Goal: Answer question/provide support: Share knowledge or assist other users

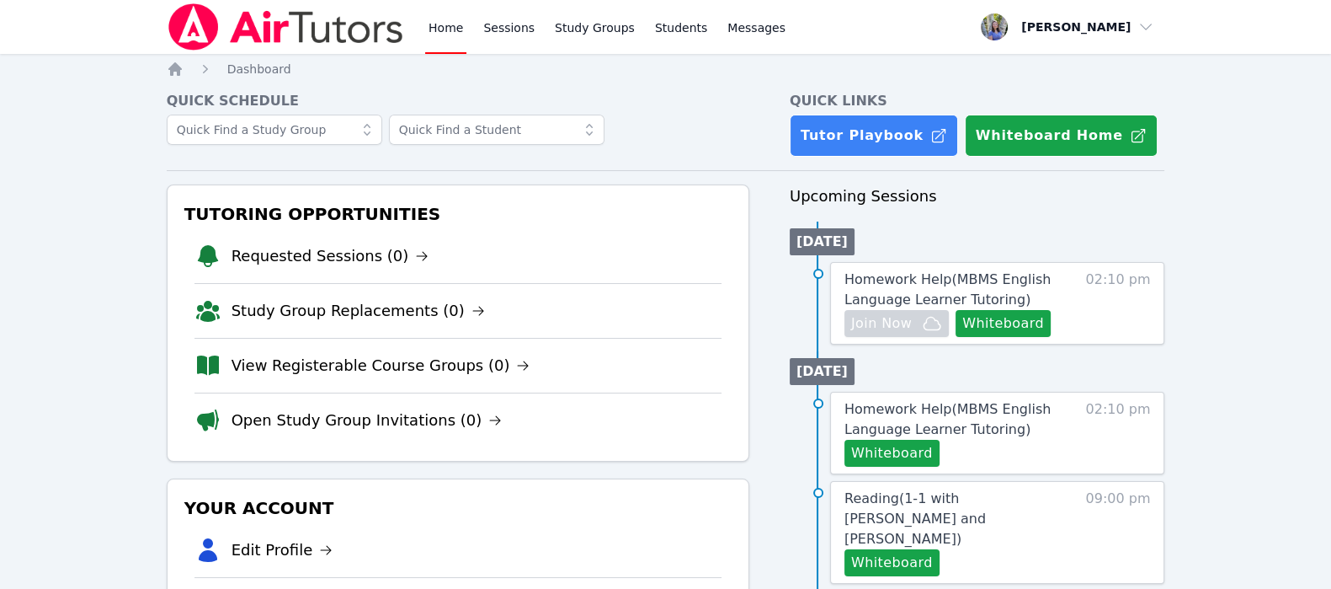
click at [438, 35] on link "Home" at bounding box center [445, 27] width 41 height 54
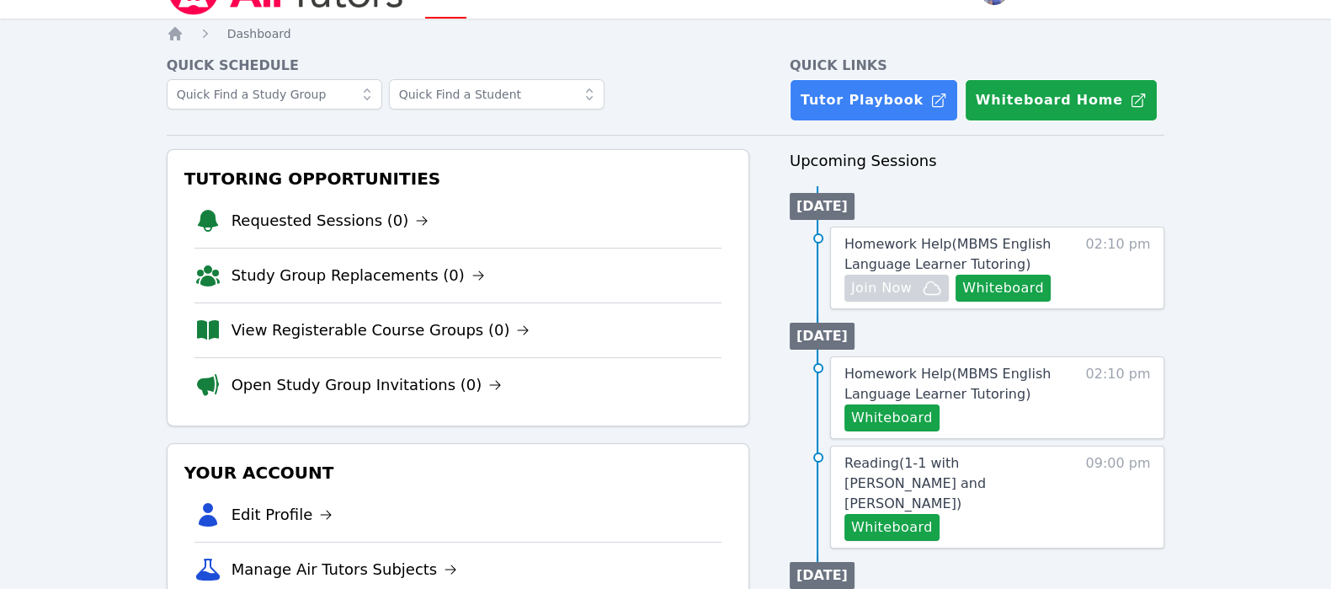
scroll to position [27, 0]
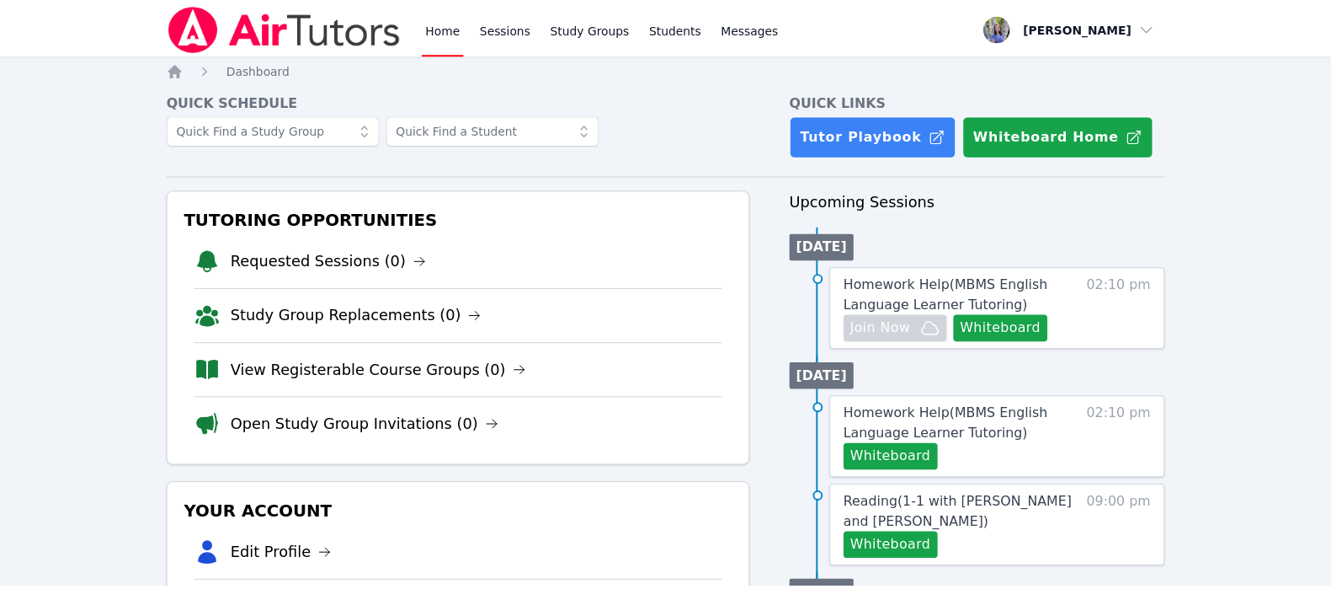
scroll to position [27, 0]
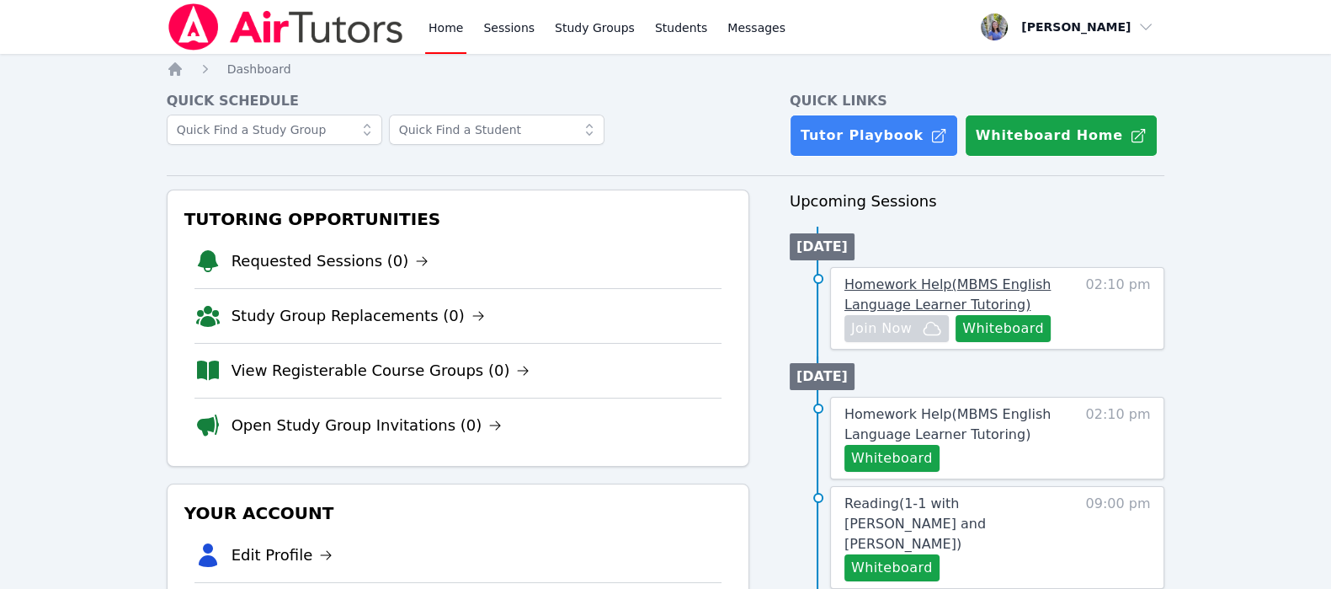
click at [907, 298] on span "Homework Help ( MBMS English Language Learner Tutoring )" at bounding box center [948, 294] width 206 height 36
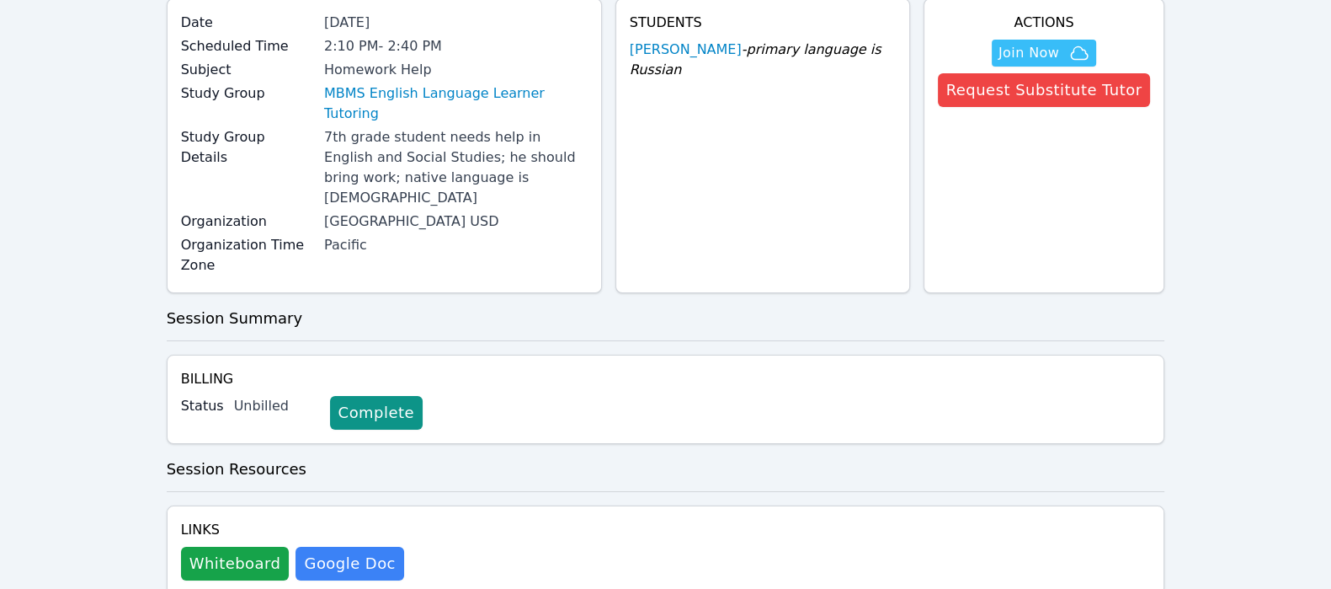
scroll to position [152, 0]
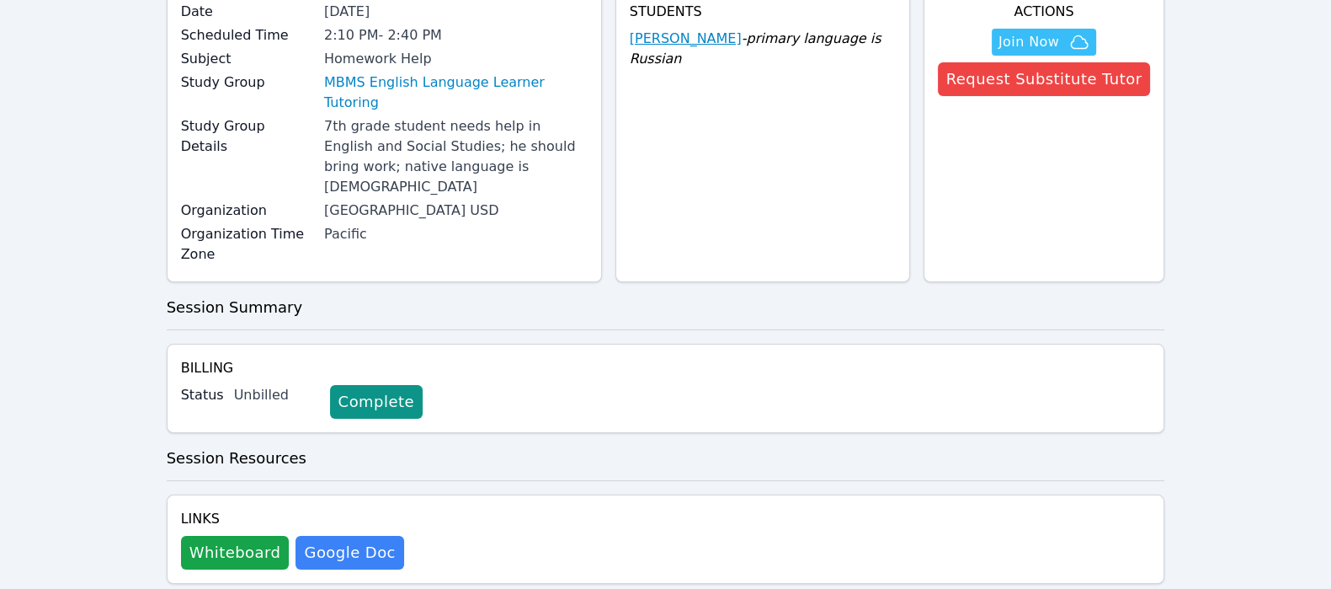
click at [712, 32] on link "[PERSON_NAME]" at bounding box center [686, 39] width 112 height 20
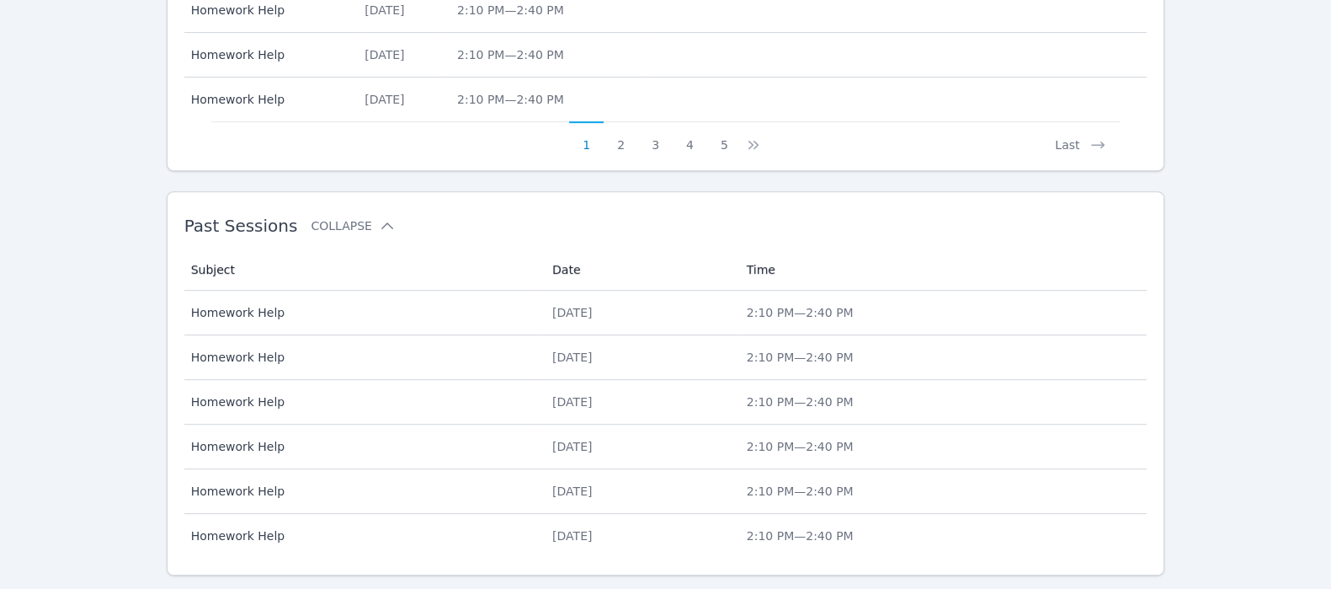
scroll to position [1020, 0]
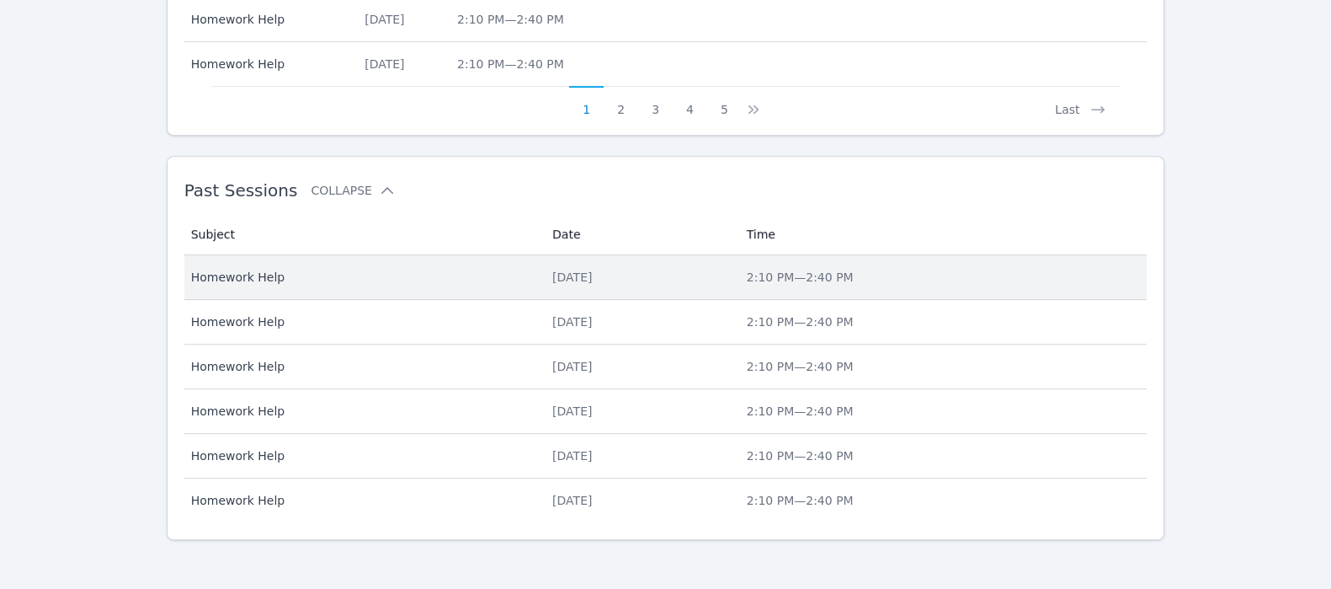
click at [410, 255] on td "Subject Homework Help" at bounding box center [363, 277] width 358 height 45
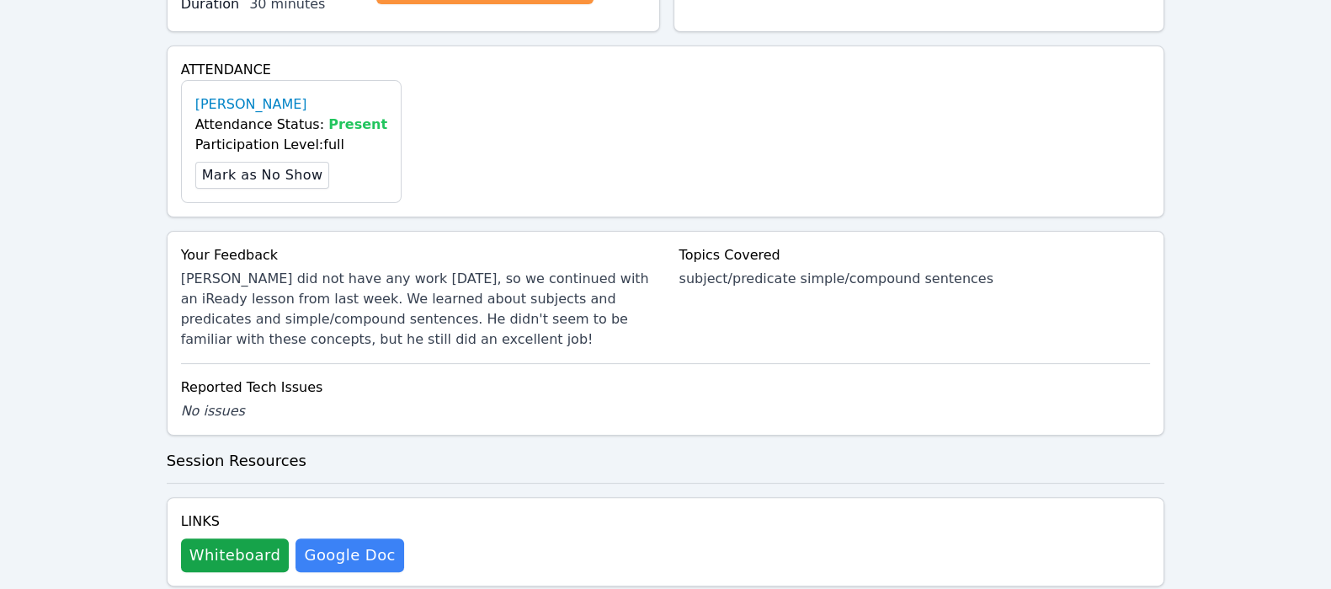
scroll to position [501, 0]
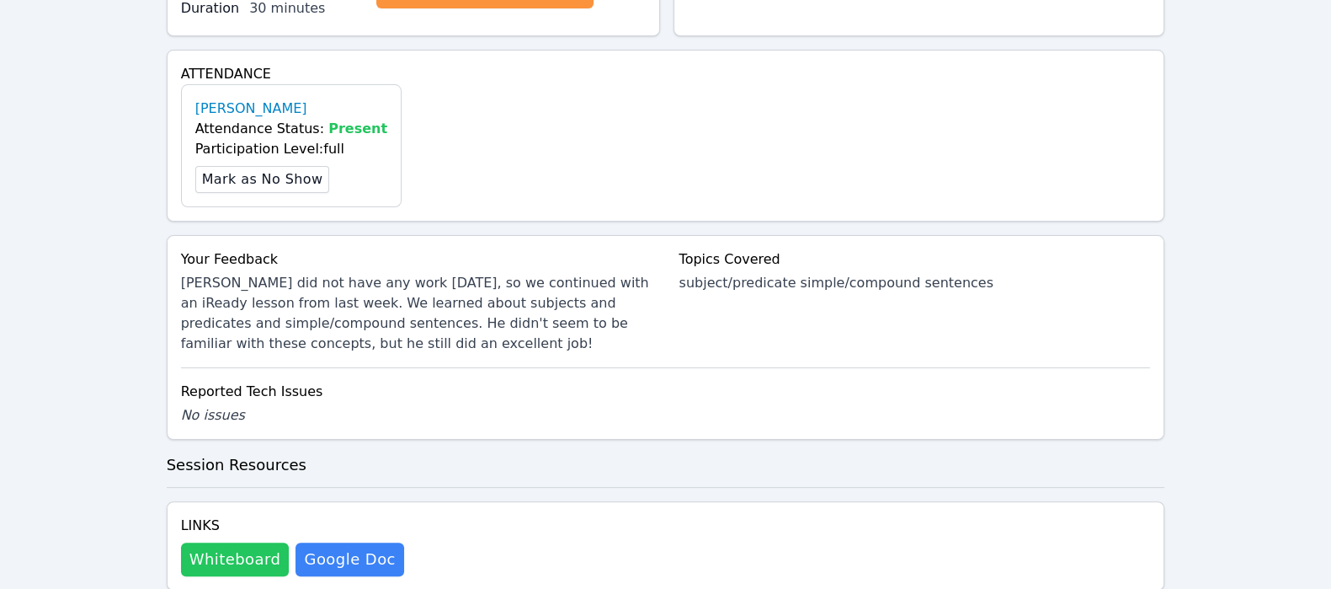
click at [237, 542] on button "Whiteboard" at bounding box center [235, 559] width 109 height 34
click at [246, 99] on link "[PERSON_NAME]" at bounding box center [251, 109] width 112 height 20
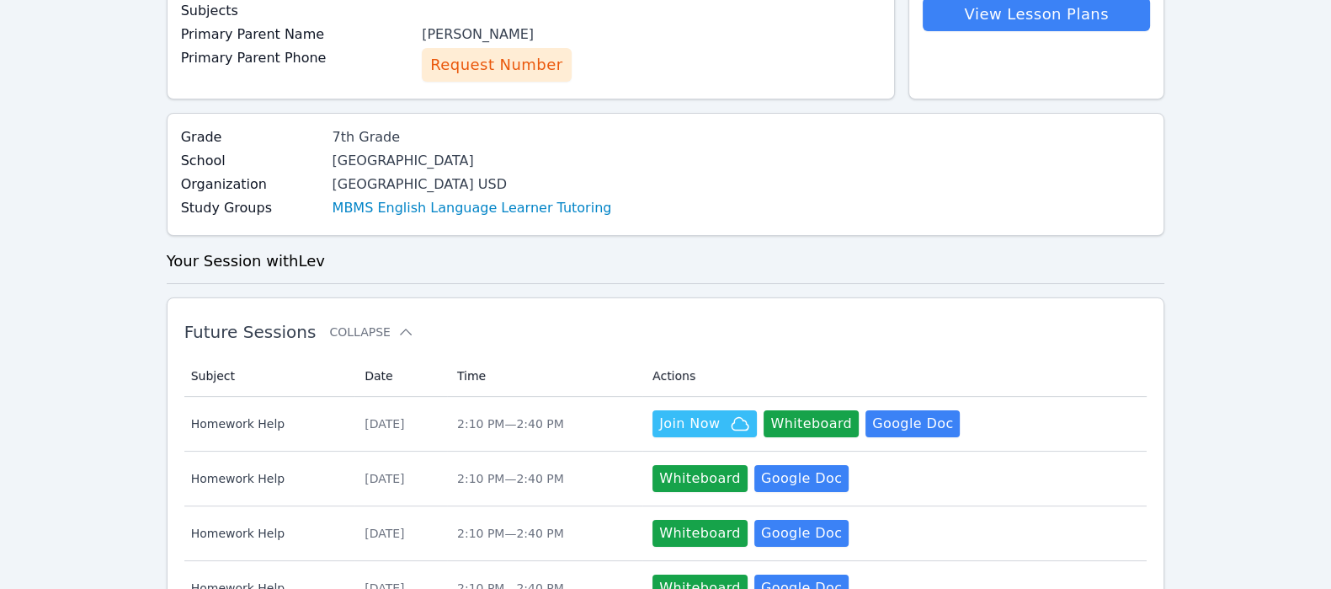
scroll to position [225, 0]
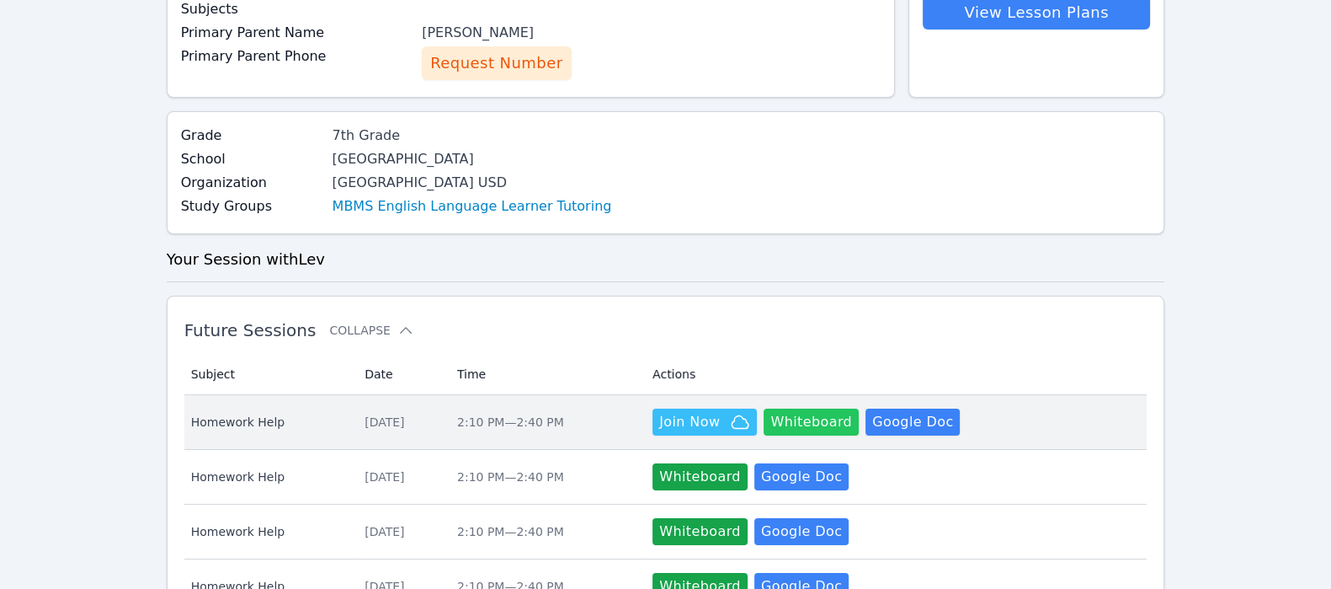
click at [829, 413] on button "Whiteboard" at bounding box center [811, 421] width 95 height 27
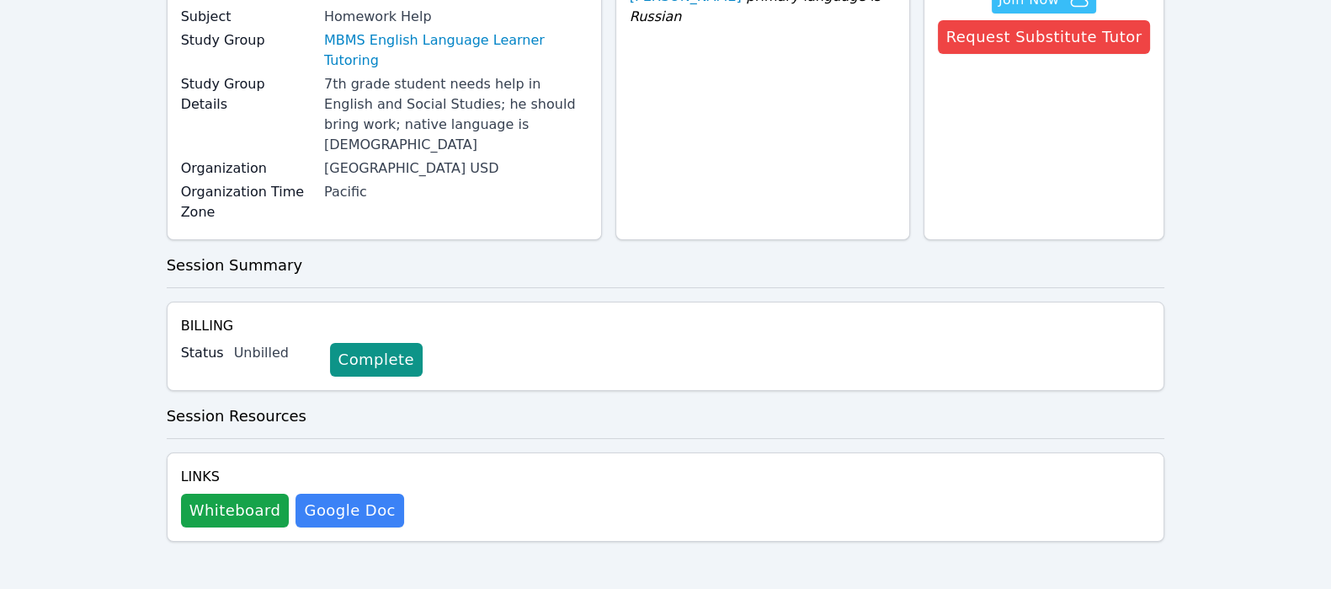
scroll to position [152, 0]
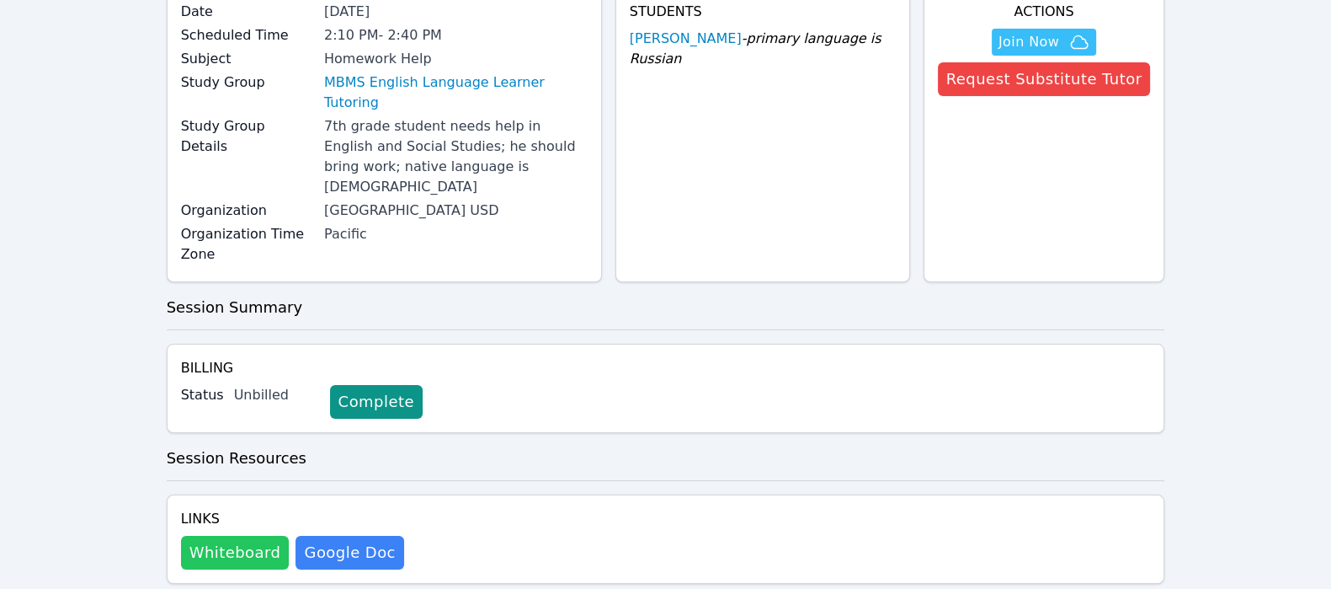
click at [205, 536] on button "Whiteboard" at bounding box center [235, 553] width 109 height 34
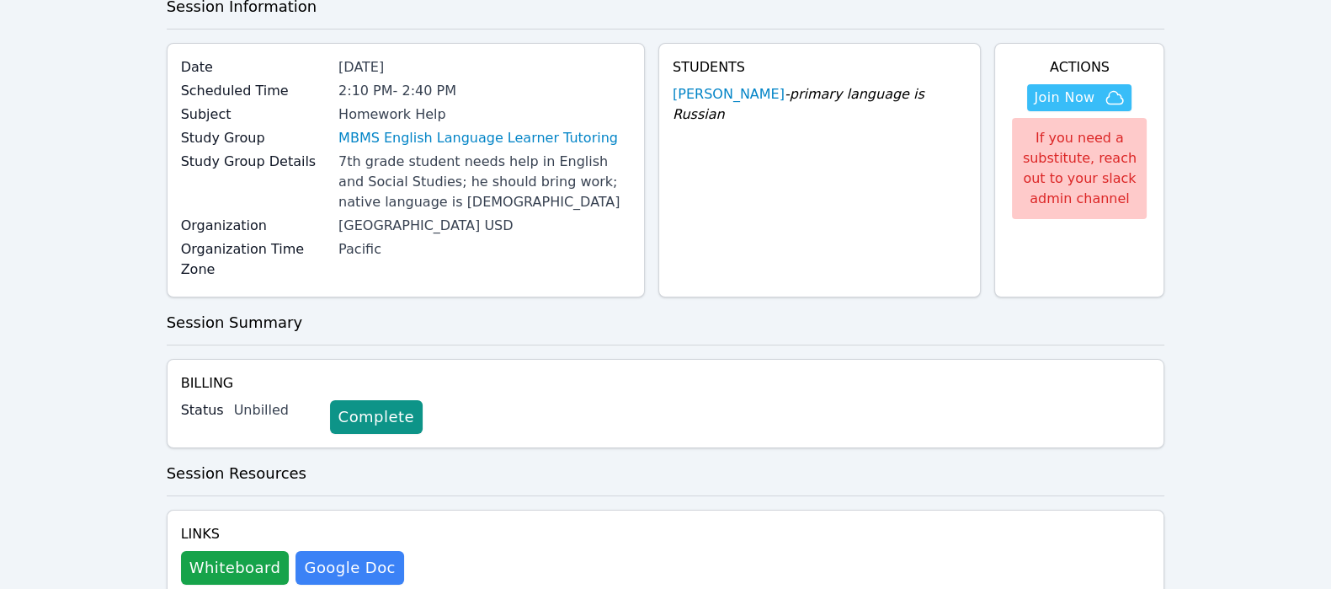
scroll to position [96, 0]
click at [1096, 97] on span "Join Now" at bounding box center [1079, 98] width 91 height 20
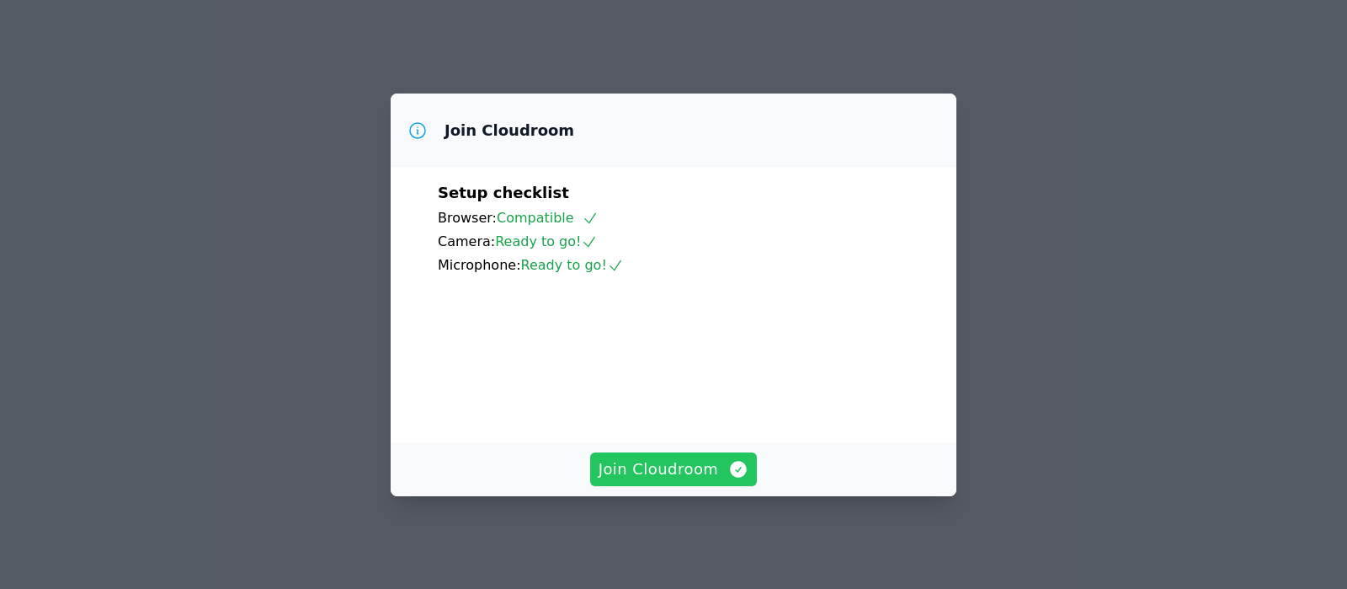
click at [695, 468] on span "Join Cloudroom" at bounding box center [674, 469] width 151 height 24
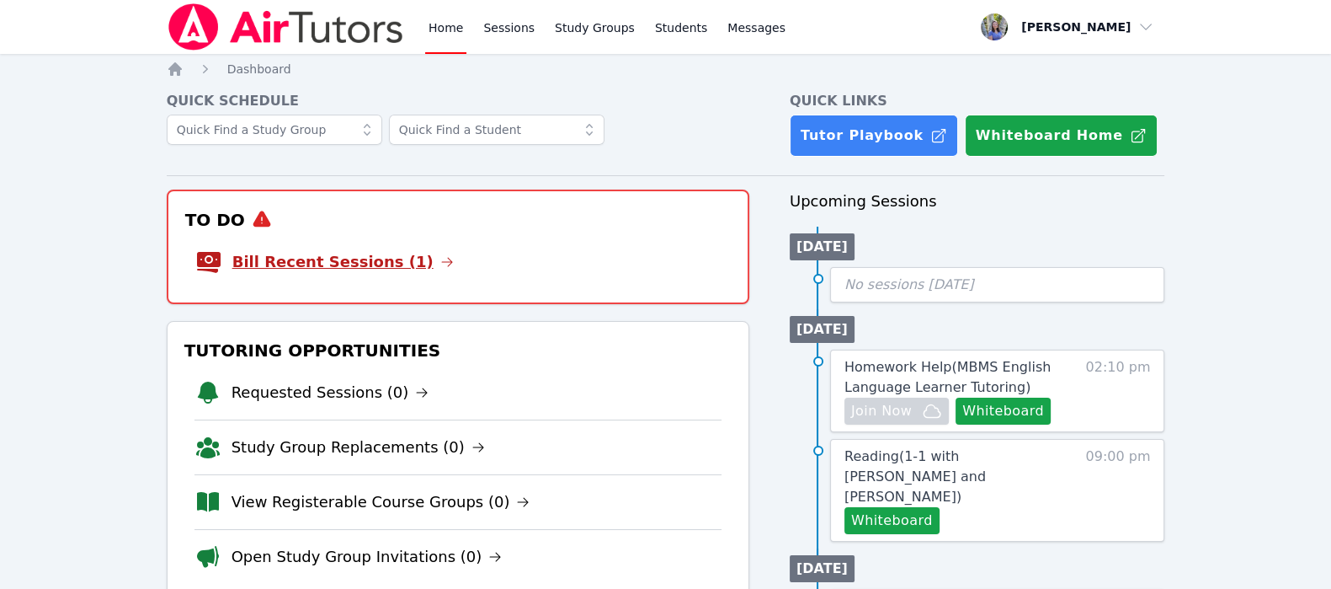
click at [349, 258] on link "Bill Recent Sessions (1)" at bounding box center [342, 262] width 221 height 24
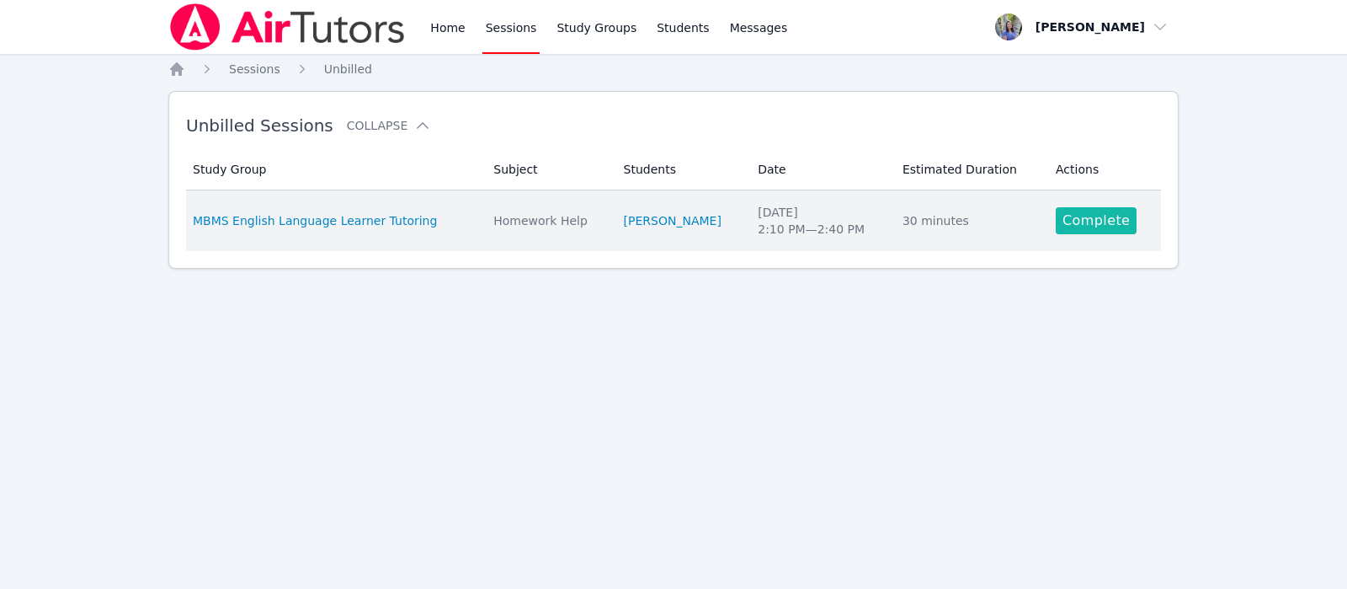
click at [1069, 226] on link "Complete" at bounding box center [1096, 220] width 81 height 27
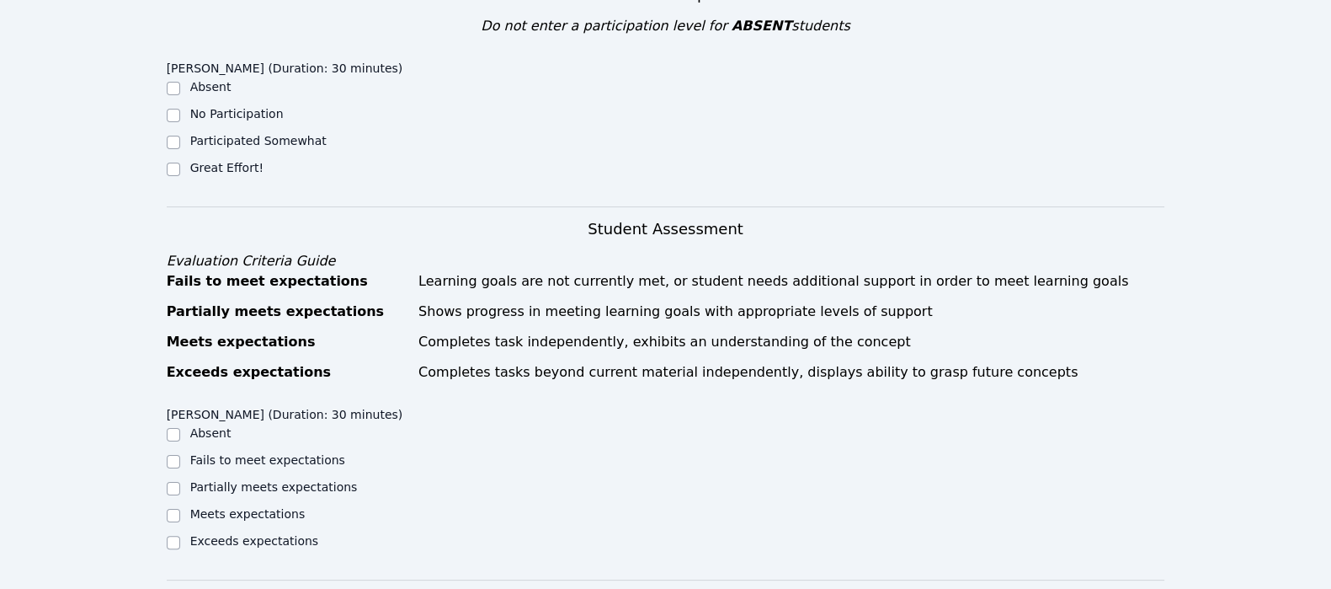
scroll to position [459, 0]
